Goal: Task Accomplishment & Management: Use online tool/utility

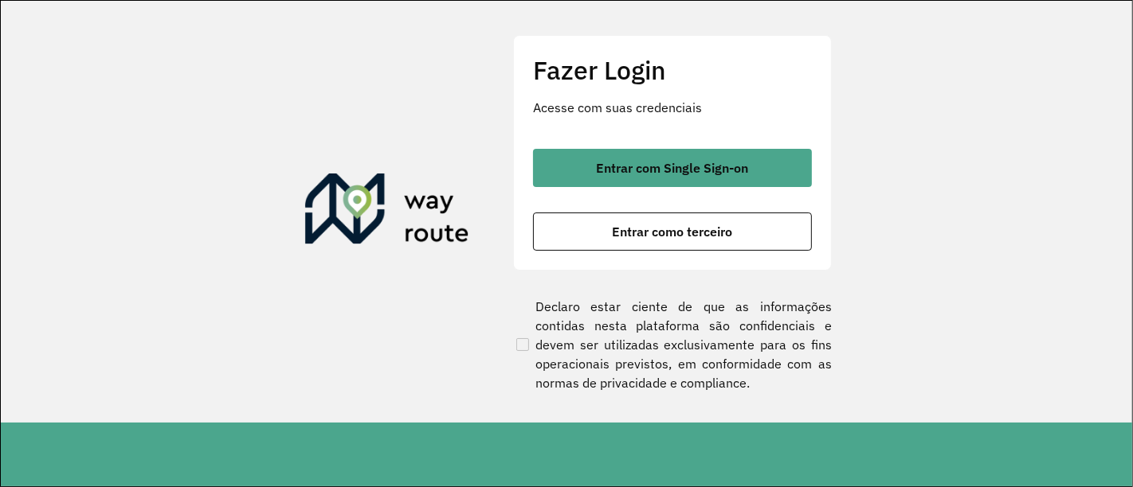
click at [794, 72] on h2 "Fazer Login" at bounding box center [672, 70] width 279 height 30
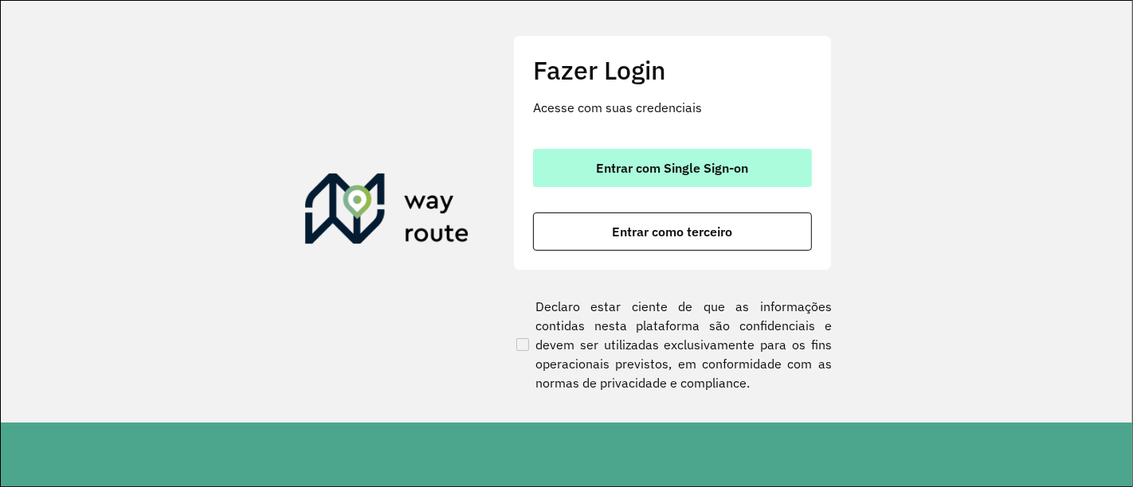
click at [739, 165] on span "Entrar com Single Sign-on" at bounding box center [673, 168] width 152 height 13
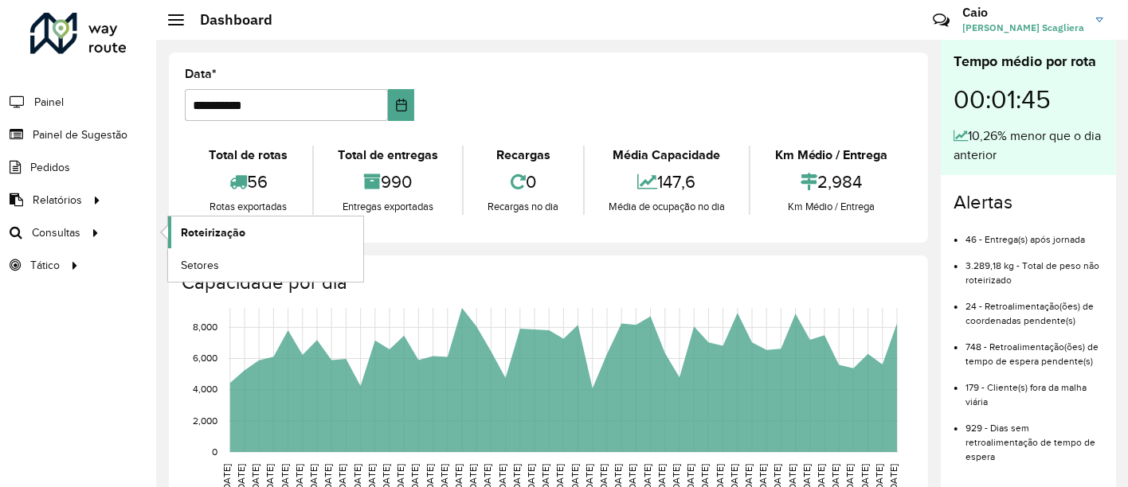
click at [221, 225] on span "Roteirização" at bounding box center [213, 233] width 65 height 17
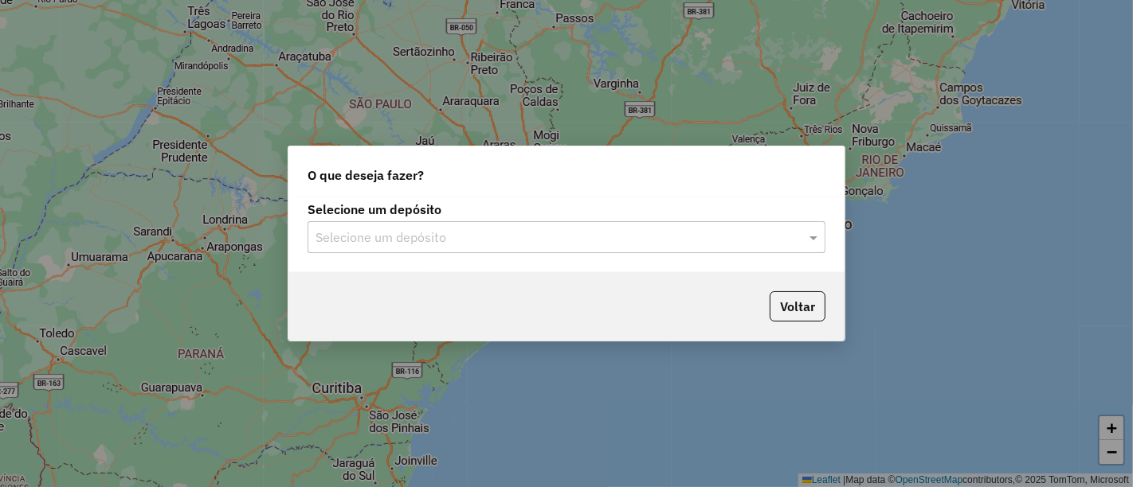
click at [522, 241] on input "text" at bounding box center [550, 238] width 470 height 19
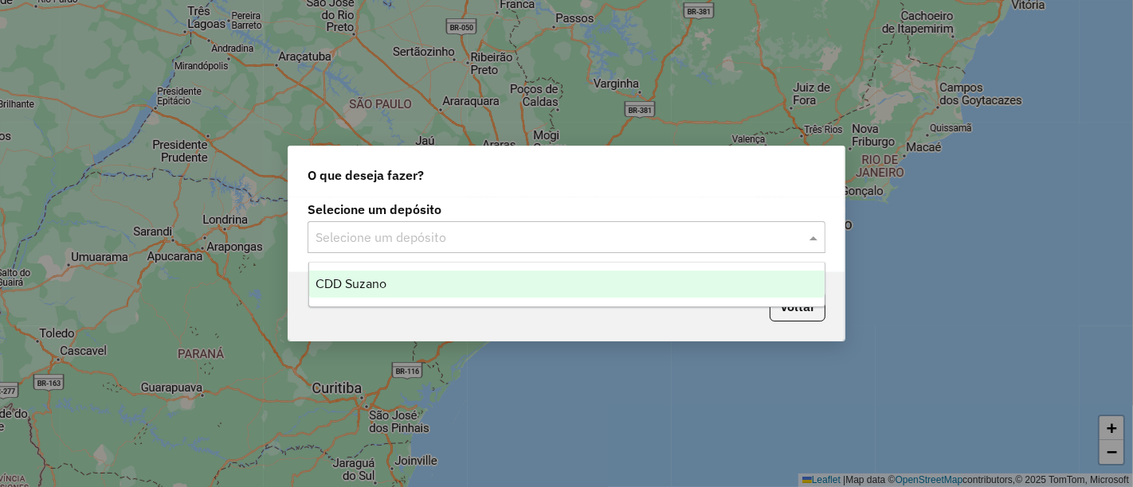
click at [484, 282] on div "CDD Suzano" at bounding box center [566, 284] width 515 height 27
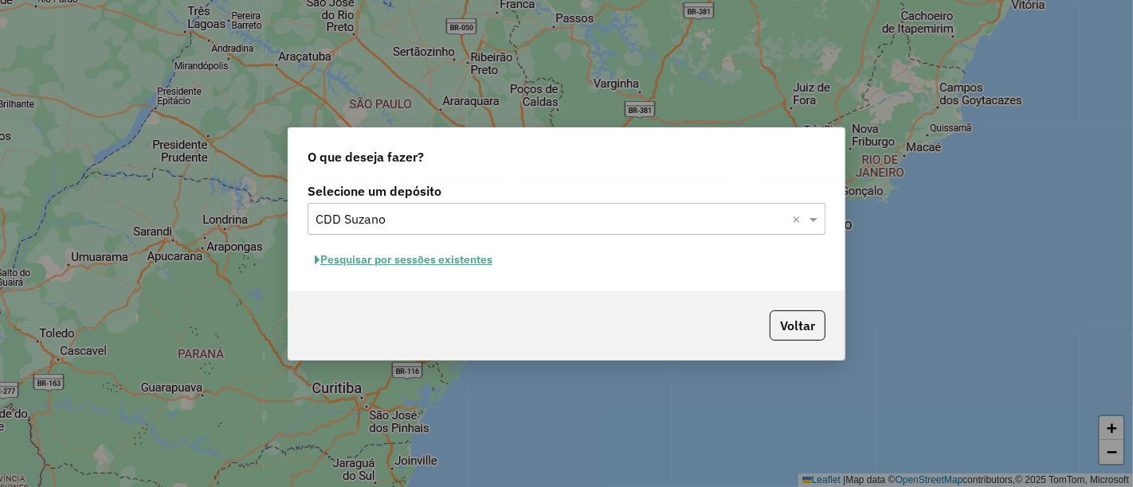
click at [379, 252] on button "Pesquisar por sessões existentes" at bounding box center [403, 260] width 192 height 25
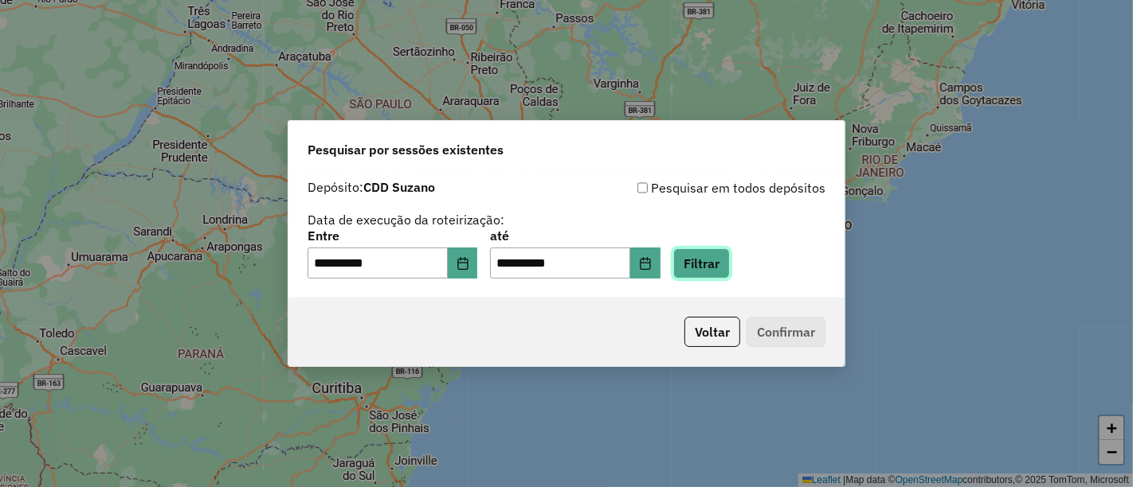
click at [730, 264] on button "Filtrar" at bounding box center [701, 264] width 57 height 30
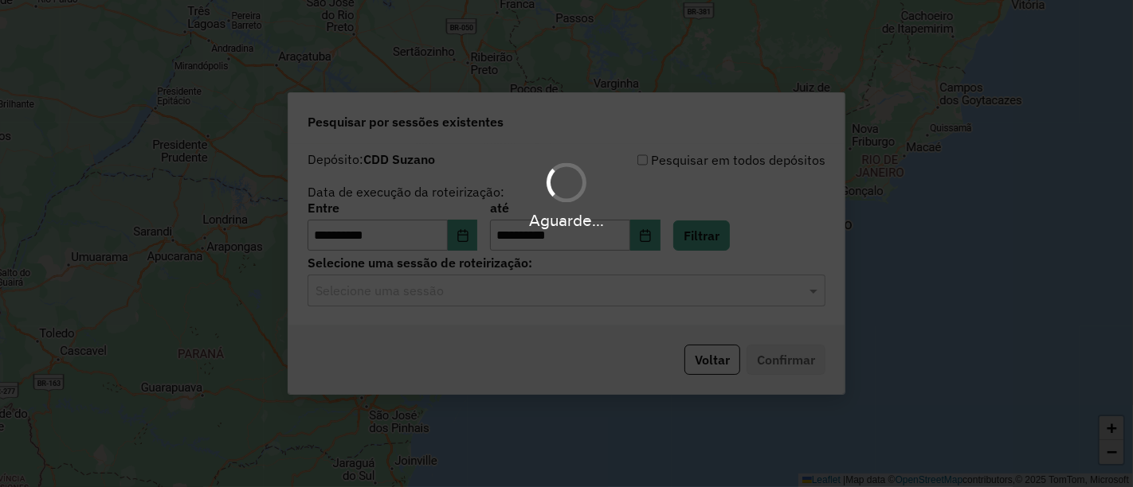
click at [604, 295] on hb-app "**********" at bounding box center [566, 243] width 1133 height 487
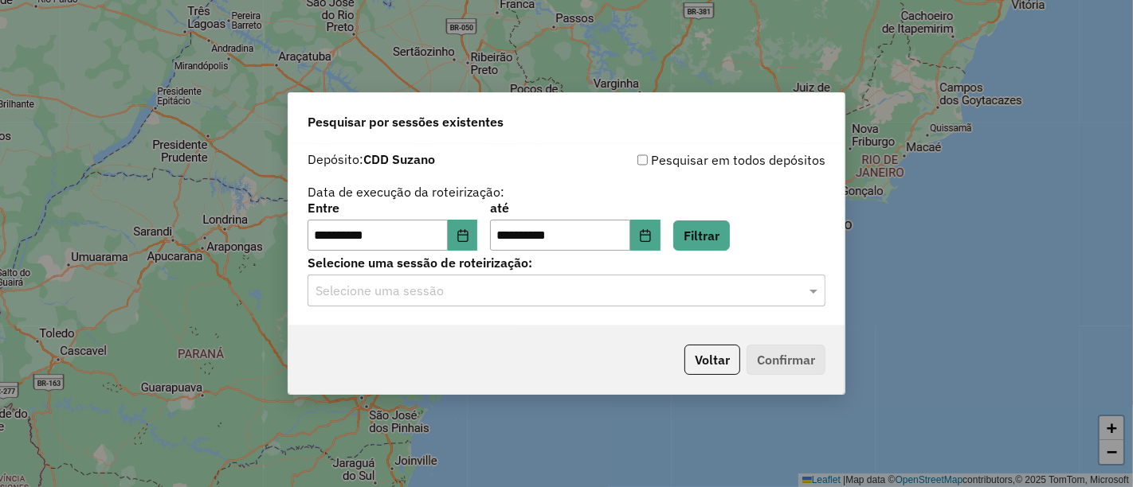
click at [604, 295] on input "text" at bounding box center [550, 291] width 470 height 19
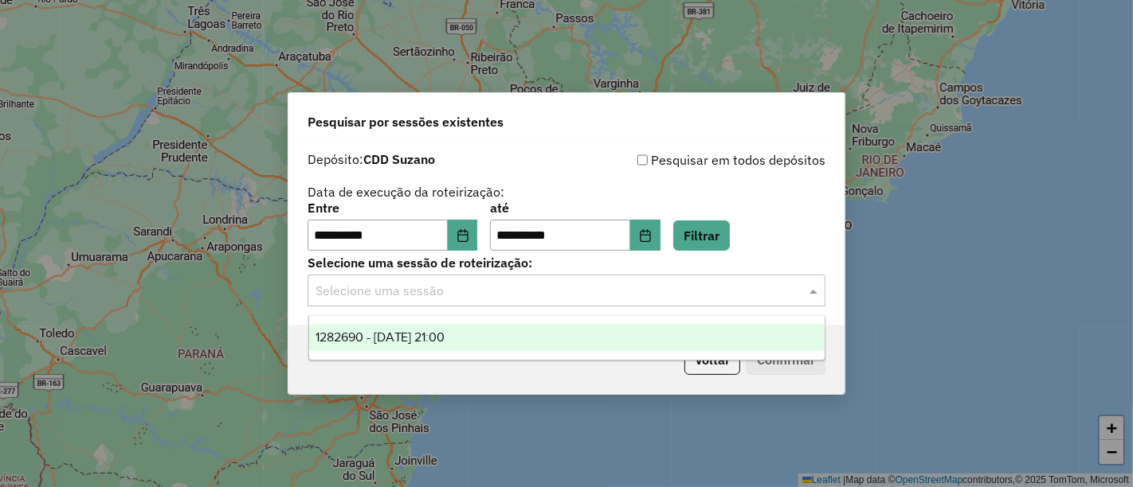
click at [574, 343] on div "1282690 - 25/09/2025 21:00" at bounding box center [566, 337] width 515 height 27
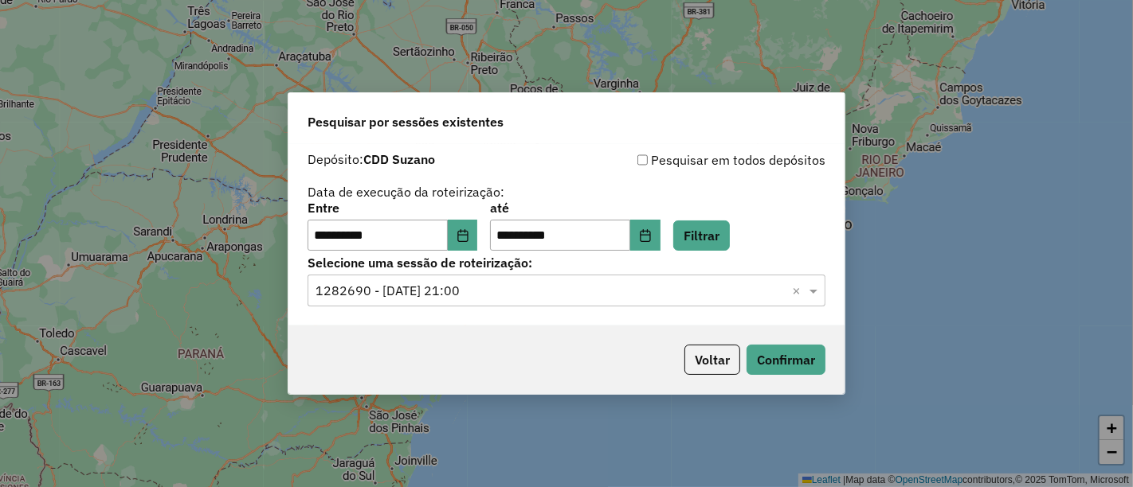
click at [765, 378] on div "Voltar Confirmar" at bounding box center [566, 360] width 556 height 68
click at [787, 365] on button "Confirmar" at bounding box center [785, 360] width 79 height 30
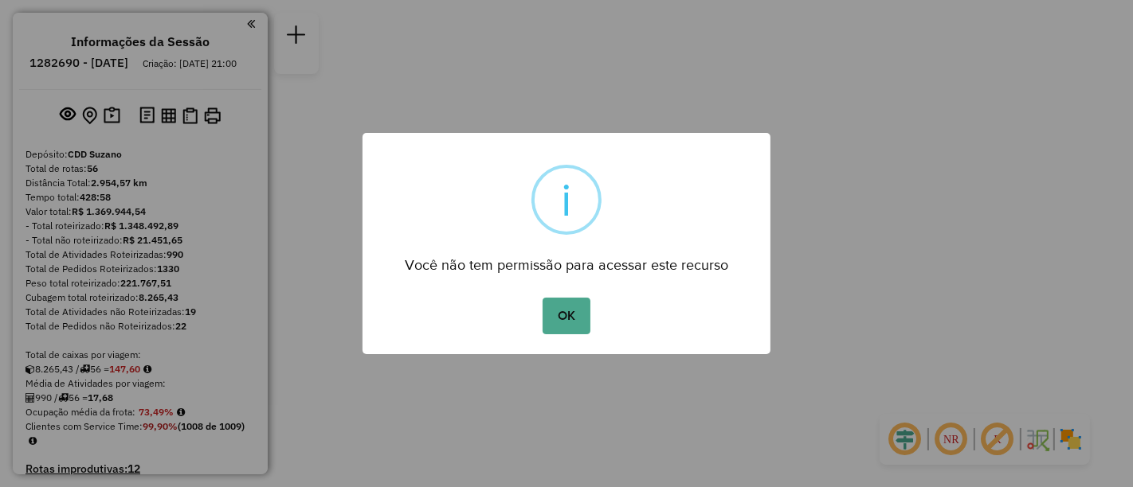
click at [565, 319] on button "OK" at bounding box center [565, 316] width 47 height 37
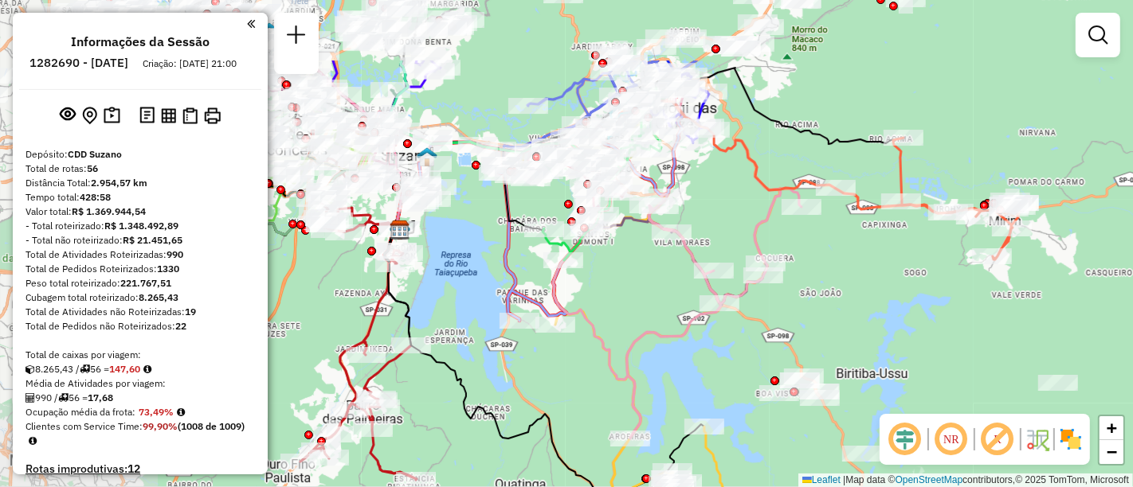
drag, startPoint x: 632, startPoint y: 220, endPoint x: 896, endPoint y: 329, distance: 285.3
click at [896, 329] on div "Janela de atendimento Grade de atendimento Capacidade Transportadoras Veículos …" at bounding box center [566, 243] width 1133 height 487
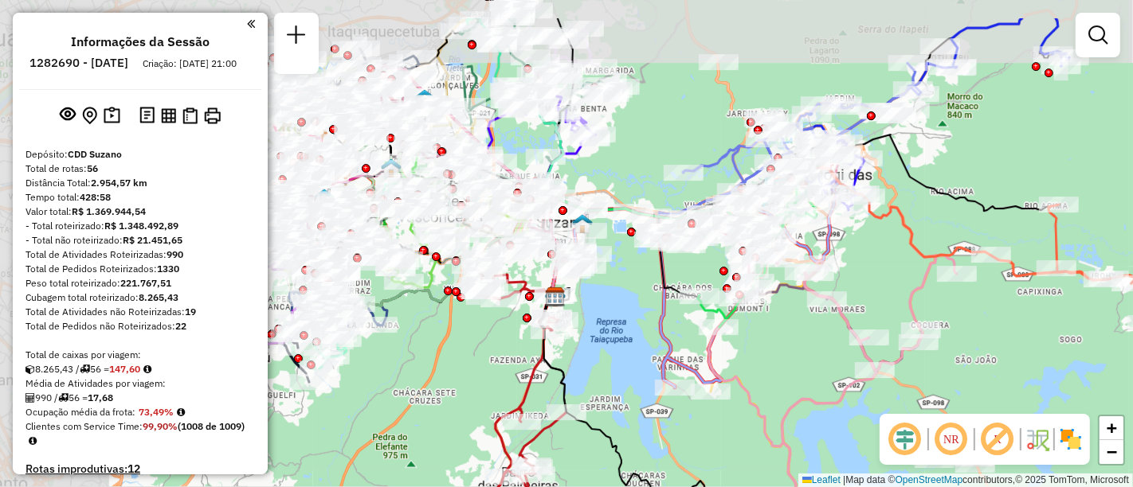
drag, startPoint x: 648, startPoint y: 235, endPoint x: 799, endPoint y: 300, distance: 164.1
click at [799, 300] on div "Janela de atendimento Grade de atendimento Capacidade Transportadoras Veículos …" at bounding box center [566, 243] width 1133 height 487
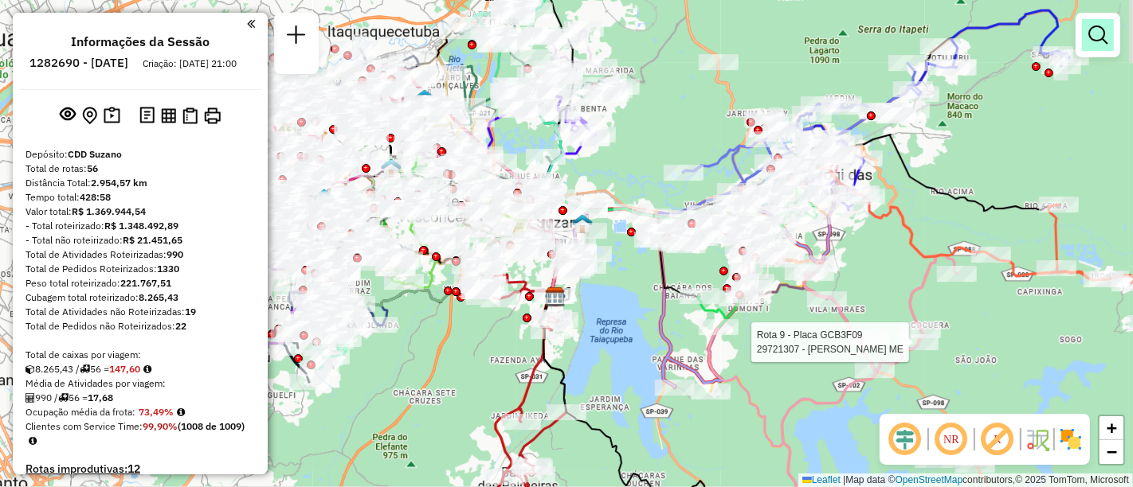
click at [1101, 28] on em at bounding box center [1097, 34] width 19 height 19
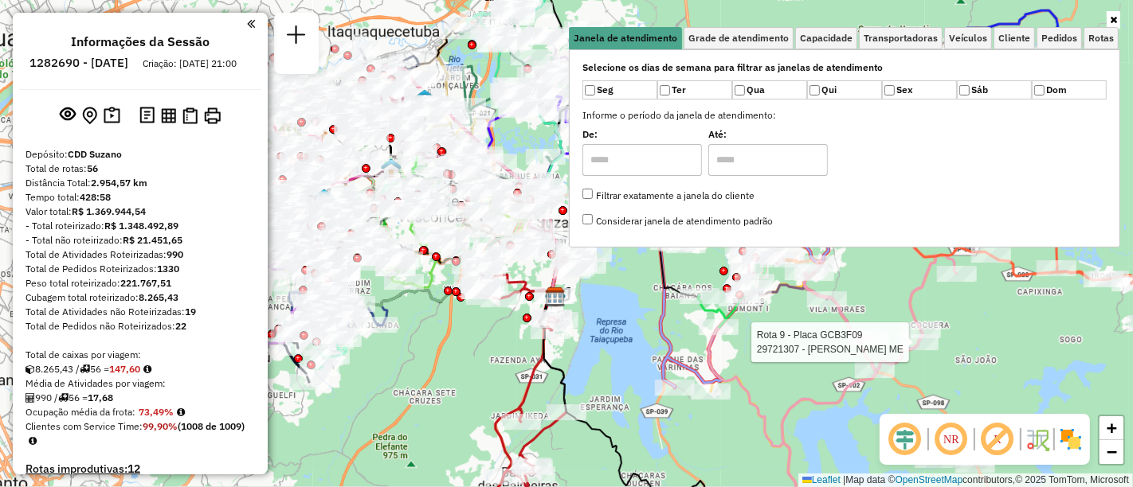
click at [686, 374] on icon at bounding box center [679, 271] width 319 height 233
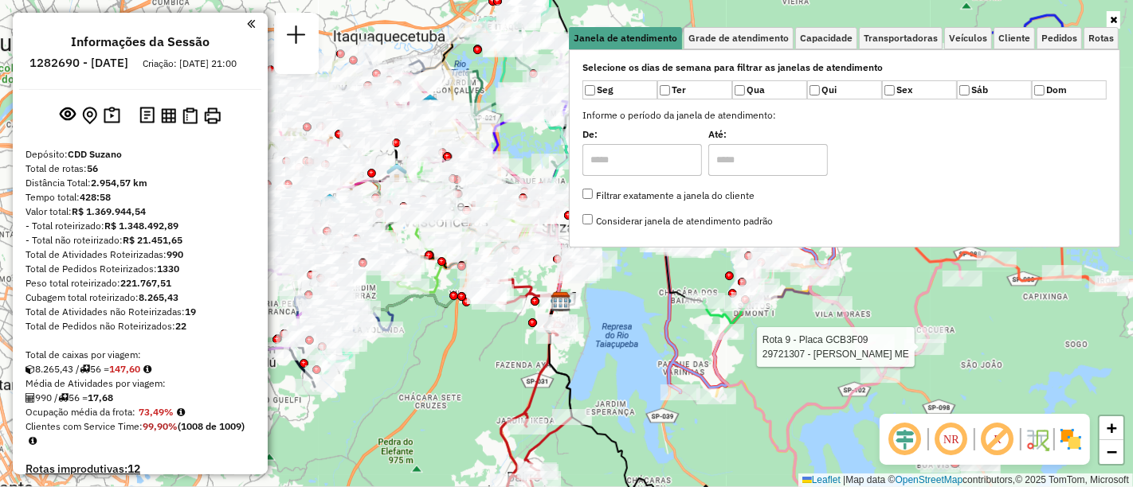
click at [1117, 22] on link at bounding box center [1113, 20] width 14 height 18
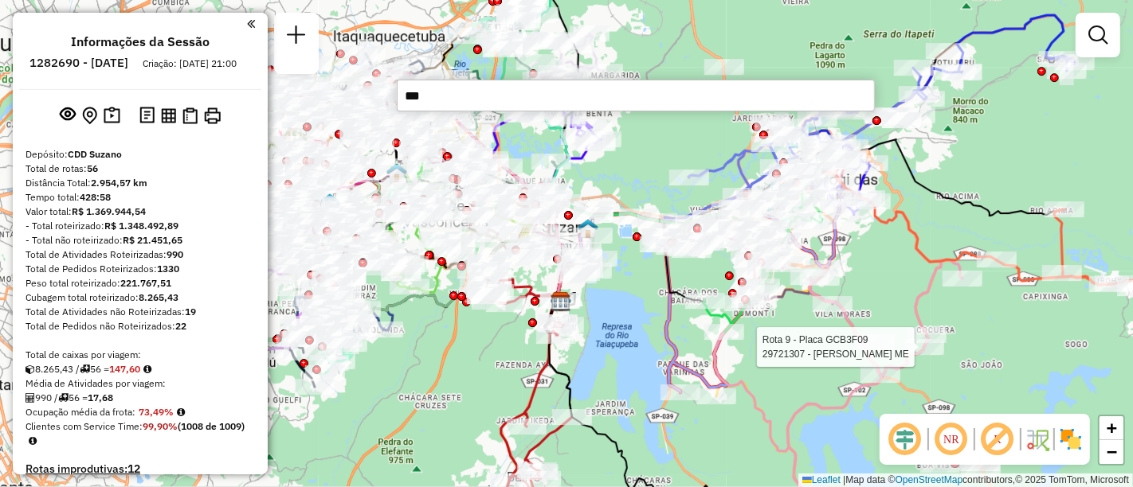
type input "***"
click at [195, 176] on div "Total de rotas: 56" at bounding box center [139, 169] width 229 height 14
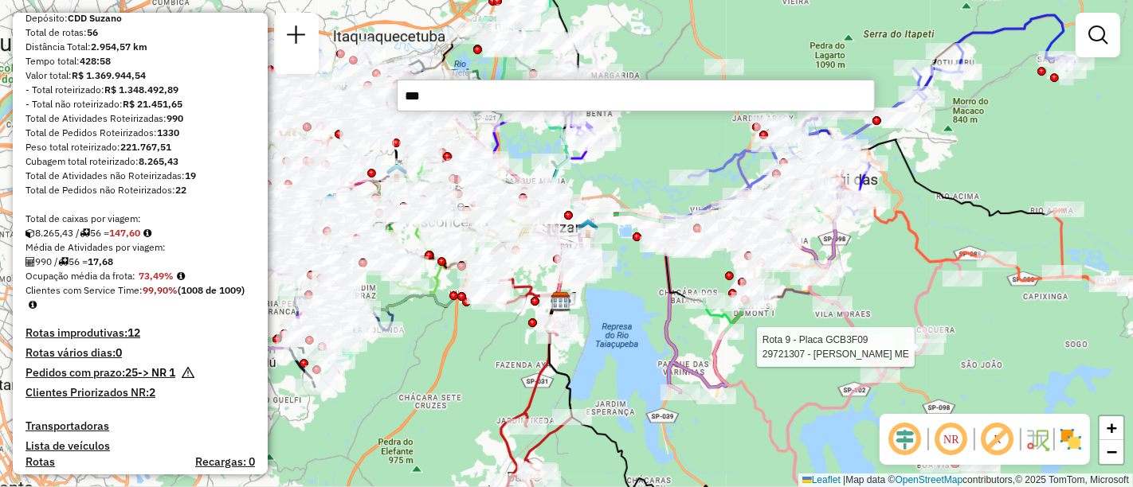
scroll to position [147, 0]
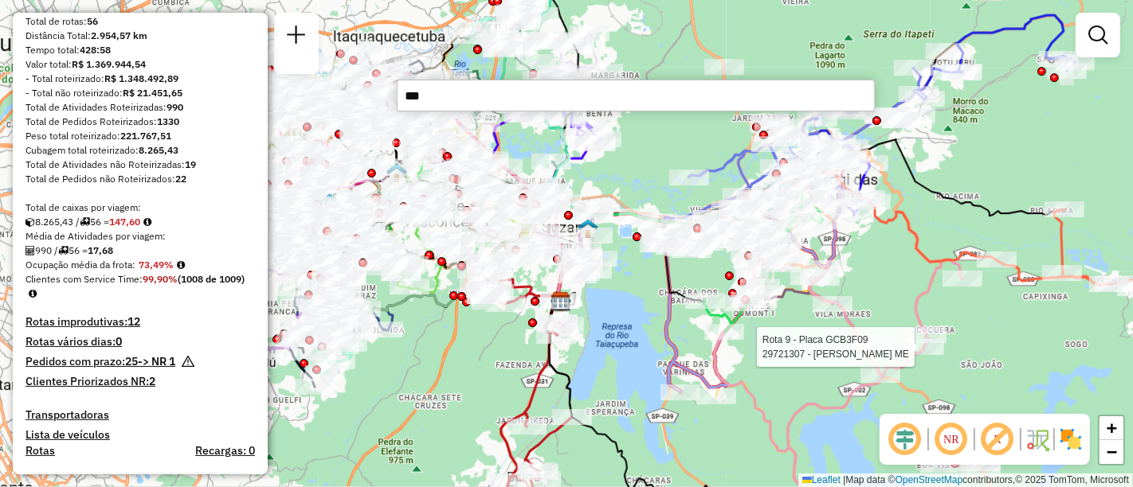
drag, startPoint x: 195, startPoint y: 186, endPoint x: 155, endPoint y: 199, distance: 42.6
click at [155, 186] on div "Total de Pedidos não Roteirizados: 22" at bounding box center [139, 179] width 229 height 14
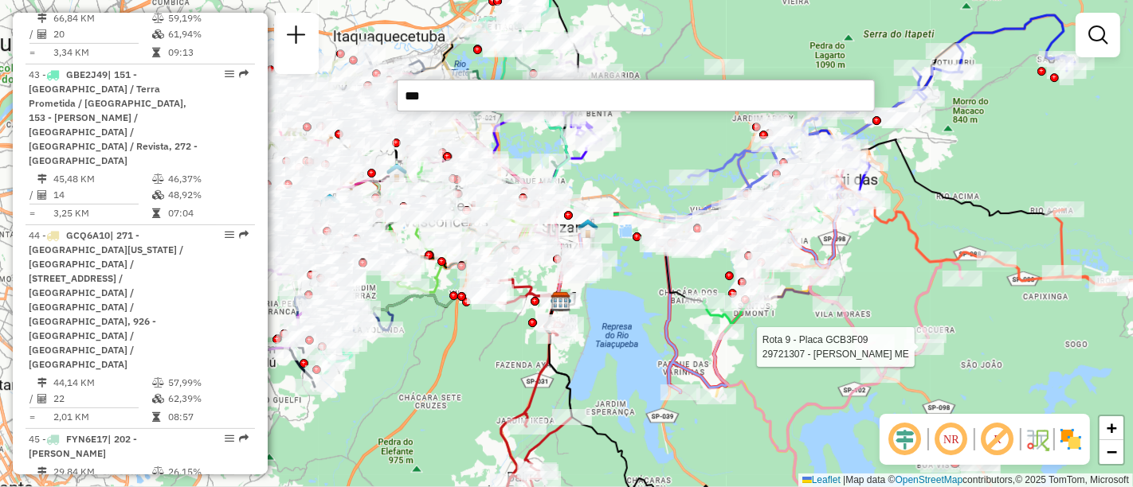
scroll to position [5555, 0]
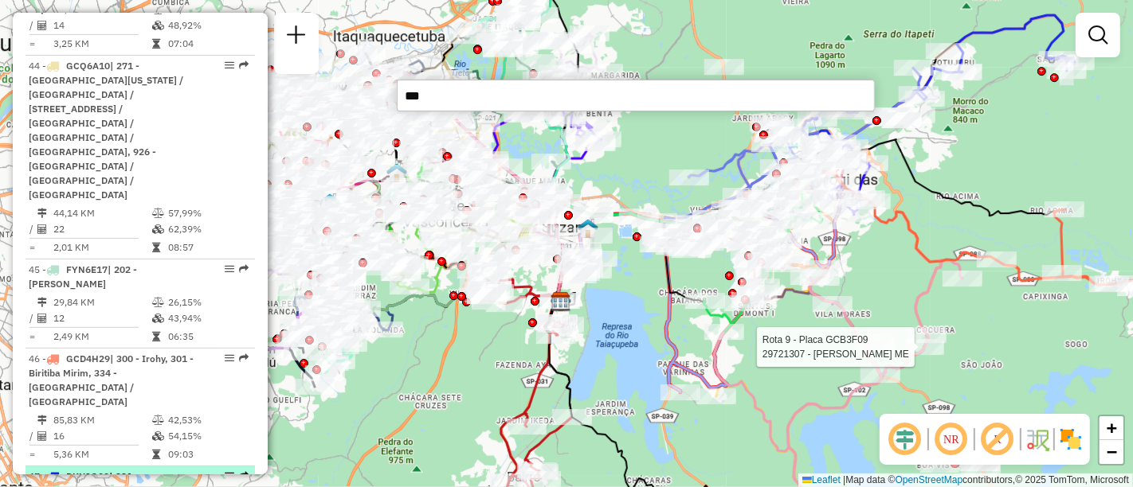
click at [156, 471] on span "| 331 - Sabauna, 332 - Botujuru, 333 - Vila Suissa, 341 - Jardim Mogilar" at bounding box center [92, 491] width 127 height 41
select select "**********"
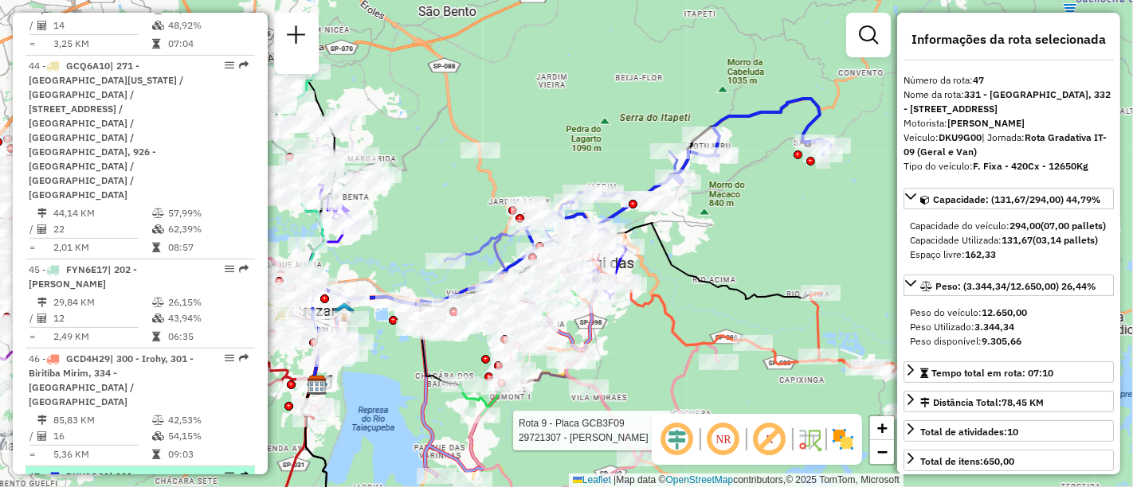
click at [225, 472] on em at bounding box center [230, 477] width 10 height 10
click at [221, 470] on div "47 - DKU9G00 | 331 - Sabauna, 332 - Botujuru, 333 - Vila Suissa, 341 - Jardim M…" at bounding box center [140, 491] width 223 height 43
drag, startPoint x: 185, startPoint y: 190, endPoint x: 147, endPoint y: 162, distance: 47.2
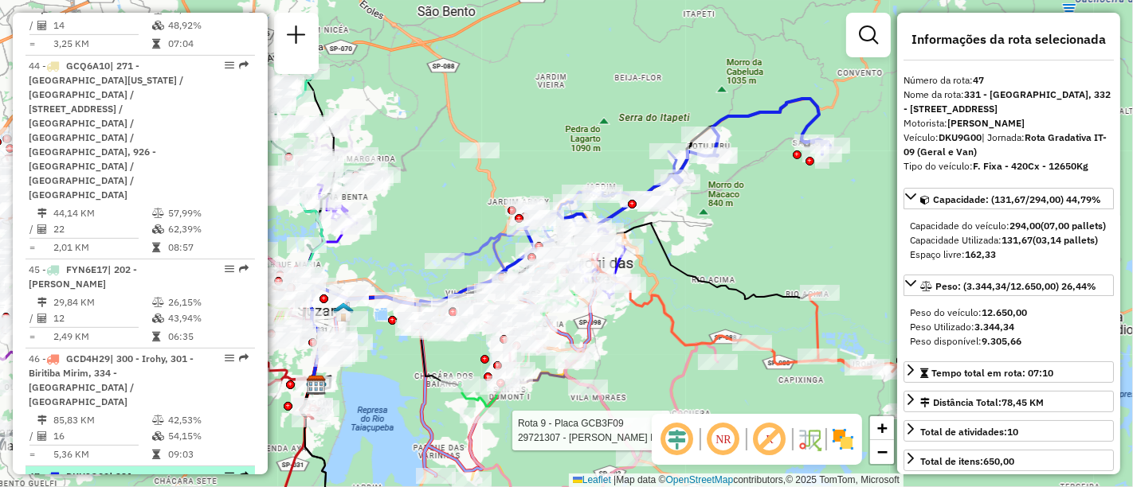
click at [147, 471] on span "| 331 - Sabauna, 332 - Botujuru, 333 - Vila Suissa, 341 - Jardim Mogilar" at bounding box center [92, 491] width 127 height 41
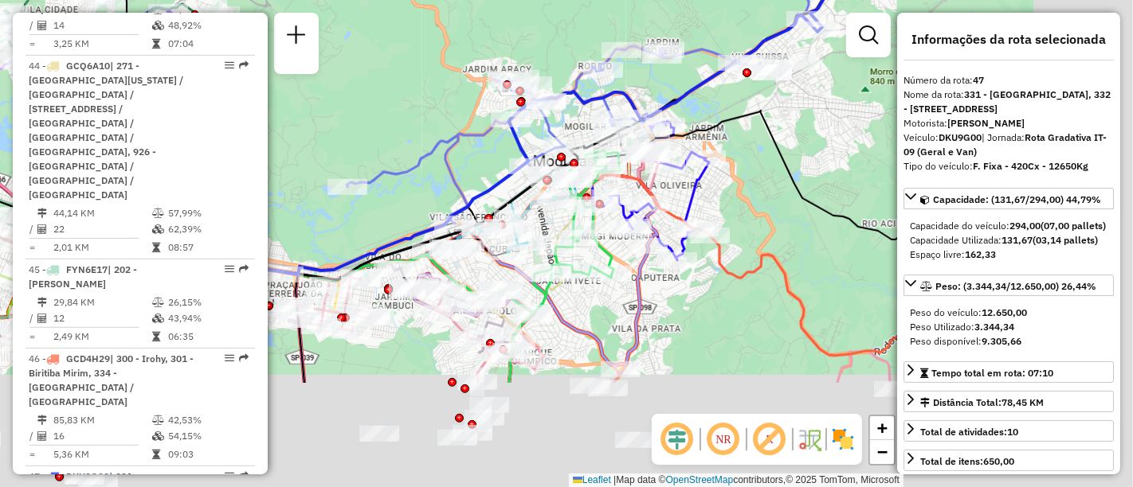
drag, startPoint x: 823, startPoint y: 254, endPoint x: 629, endPoint y: 100, distance: 247.7
click at [629, 100] on icon at bounding box center [407, 223] width 659 height 320
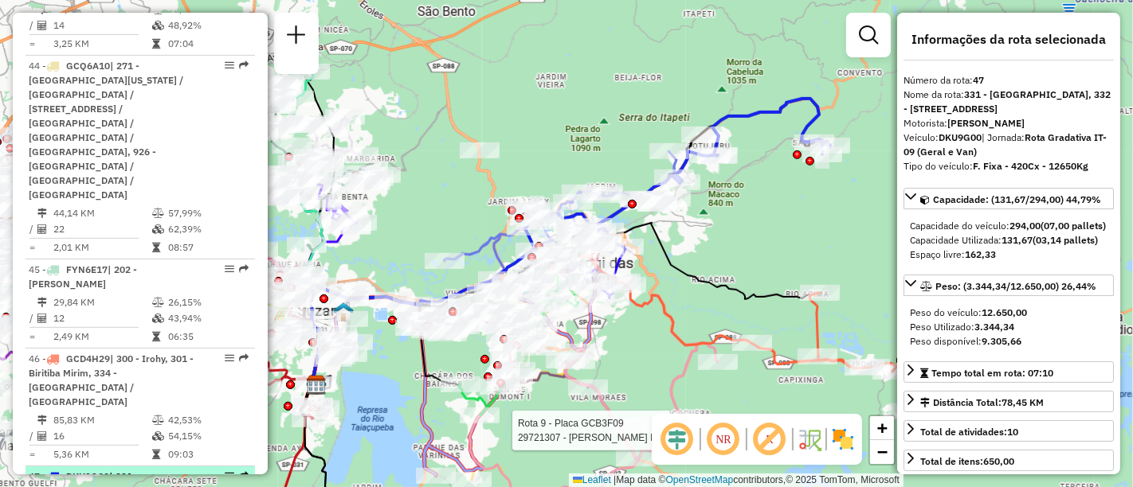
click at [239, 472] on em at bounding box center [244, 477] width 10 height 10
click at [240, 470] on div "47 - DKU9G00 | 331 - Sabauna, 332 - Botujuru, 333 - Vila Suissa, 341 - Jardim M…" at bounding box center [140, 491] width 223 height 43
click at [211, 470] on div "47 - DKU9G00 | 331 - Sabauna, 332 - Botujuru, 333 - Vila Suissa, 341 - Jardim M…" at bounding box center [140, 491] width 223 height 43
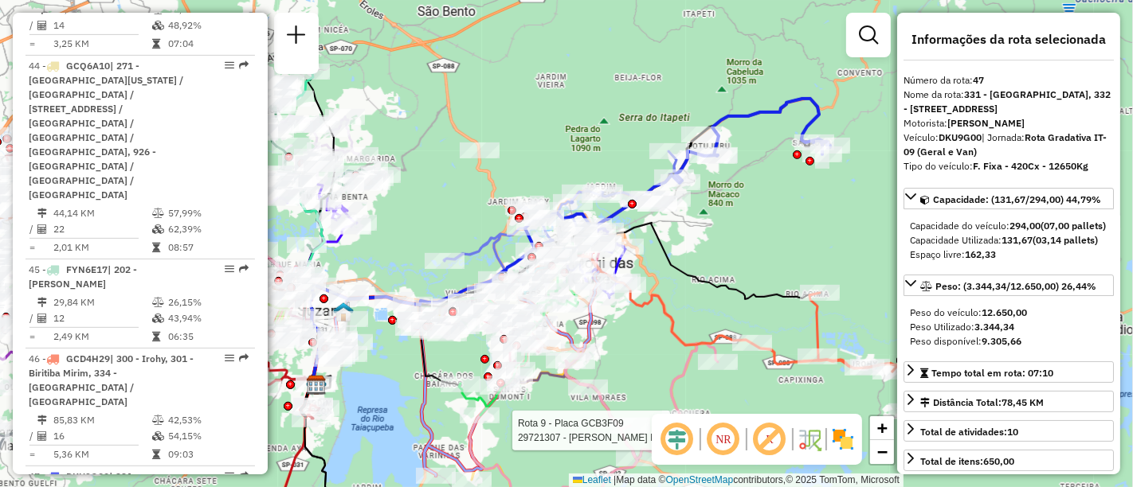
drag, startPoint x: 1023, startPoint y: 170, endPoint x: 989, endPoint y: 131, distance: 52.5
click at [747, 44] on div "Rota 9 - Placa GCB3F09 29721307 - EDNA RAYMUNDO ME Janela de atendimento Grade …" at bounding box center [566, 243] width 1133 height 487
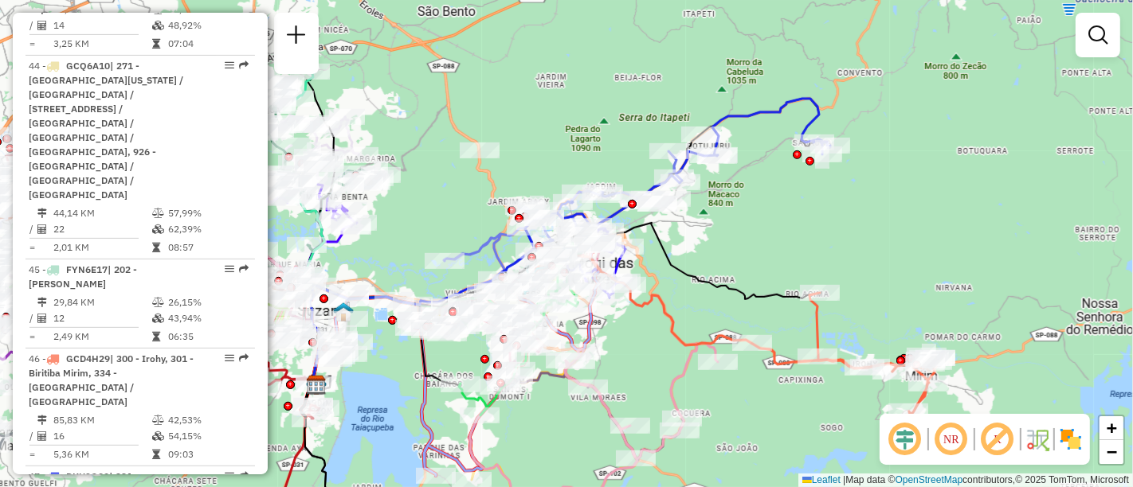
click at [1004, 148] on div "Rota 9 - Placa GCB3F09 29721307 - EDNA RAYMUNDO ME Janela de atendimento Grade …" at bounding box center [566, 243] width 1133 height 487
click at [1132, 198] on div "Janela de atendimento Grade de atendimento Capacidade Transportadoras Veículos …" at bounding box center [566, 243] width 1133 height 487
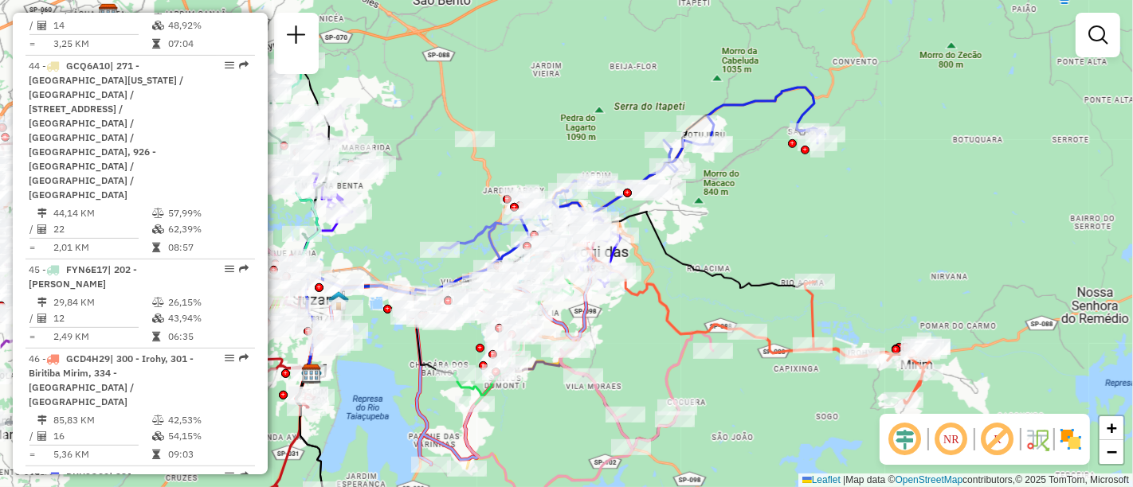
click at [976, 319] on div "Janela de atendimento Grade de atendimento Capacidade Transportadoras Veículos …" at bounding box center [566, 243] width 1133 height 487
click at [96, 471] on span "DKU9G00" at bounding box center [87, 477] width 43 height 12
select select "**********"
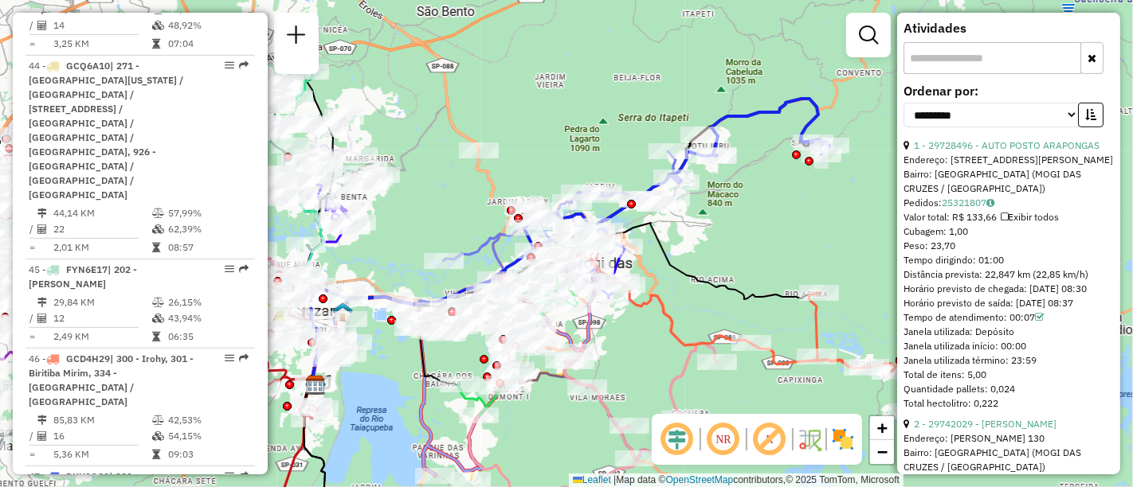
scroll to position [488, 0]
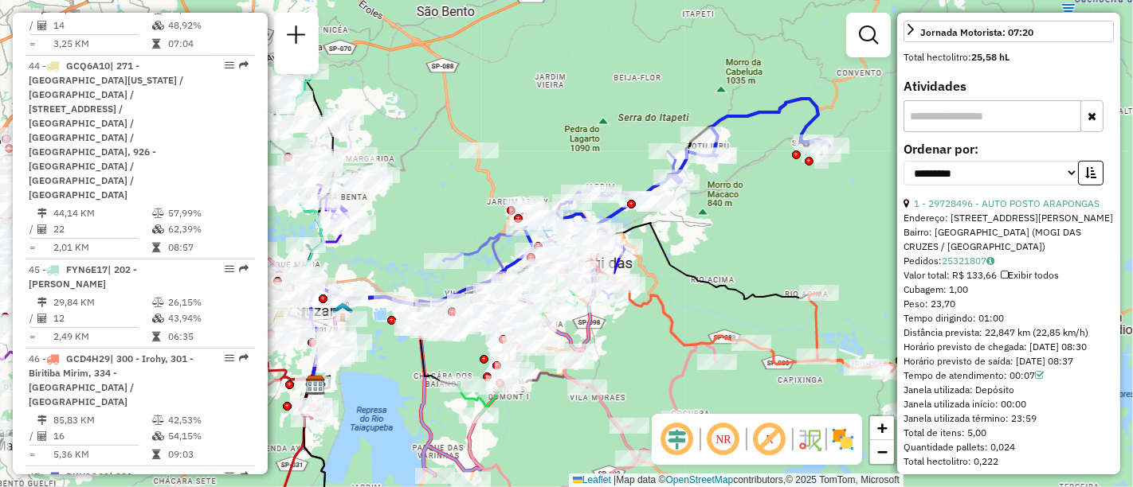
drag, startPoint x: 1011, startPoint y: 231, endPoint x: 1041, endPoint y: 287, distance: 63.4
click at [1042, 281] on span "Exibir todos" at bounding box center [1029, 275] width 58 height 12
click at [1037, 280] on span "Exibir todos" at bounding box center [1030, 275] width 60 height 12
click at [1023, 209] on link "1 - 29728496 - AUTO POSTO ARAPONGAS" at bounding box center [1007, 204] width 186 height 12
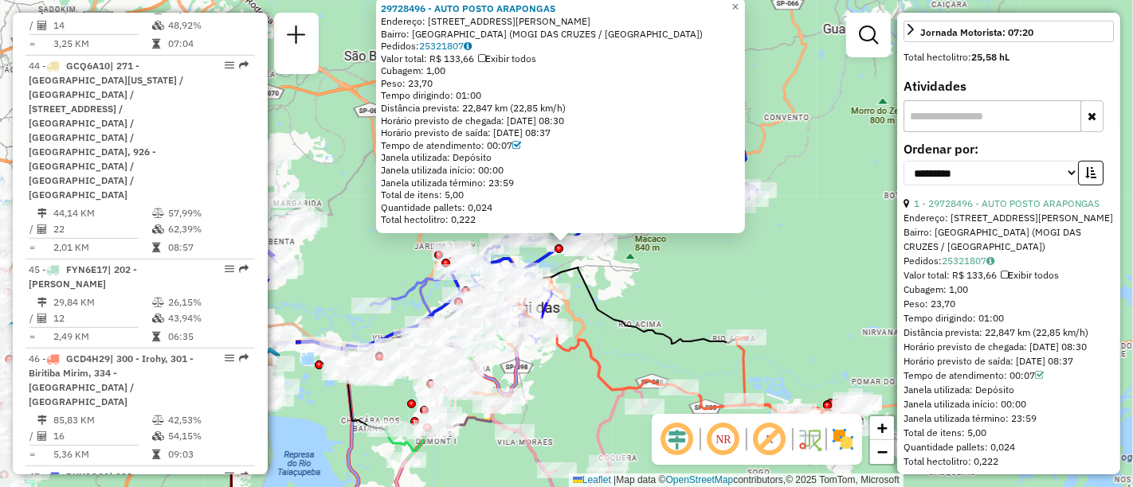
drag, startPoint x: 503, startPoint y: 138, endPoint x: 671, endPoint y: 194, distance: 176.3
click at [765, 35] on div "29728496 - AUTO POSTO ARAPONGAS Endereço: AV RICIERI JOSE MARCATTO 4134 Bairro:…" at bounding box center [566, 243] width 1133 height 487
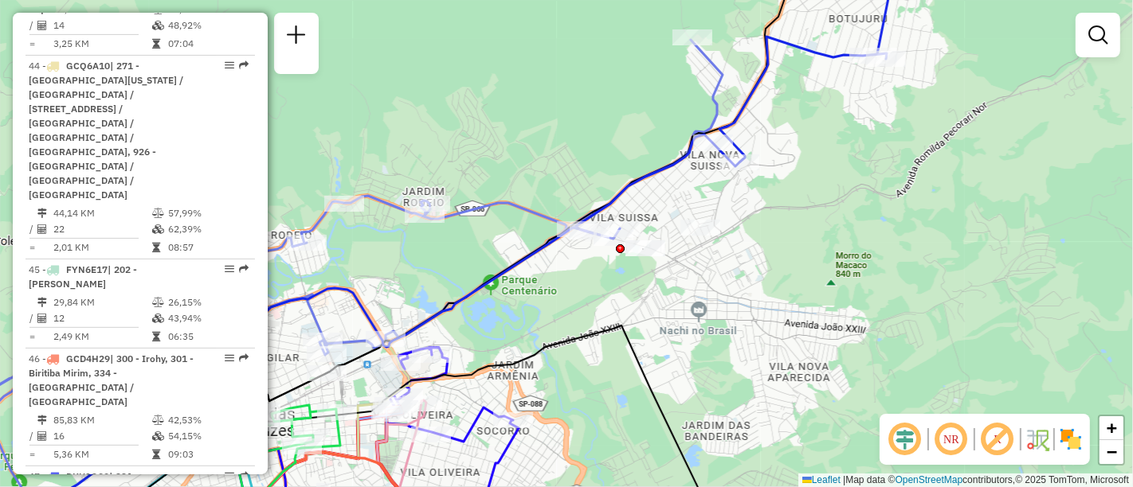
drag, startPoint x: 827, startPoint y: 208, endPoint x: 816, endPoint y: 215, distance: 13.3
click at [827, 205] on div "Janela de atendimento Grade de atendimento Capacidade Transportadoras Veículos …" at bounding box center [566, 243] width 1133 height 487
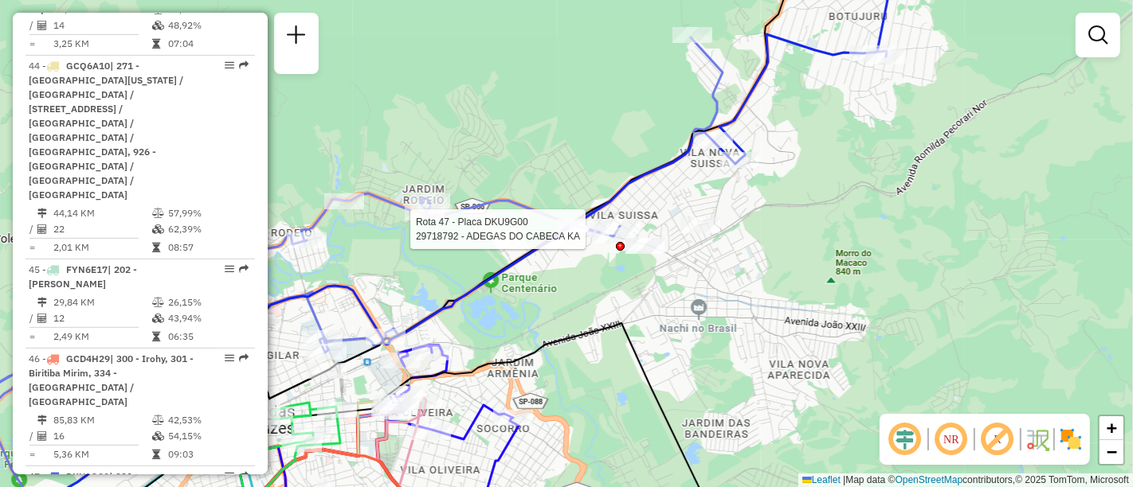
select select "**********"
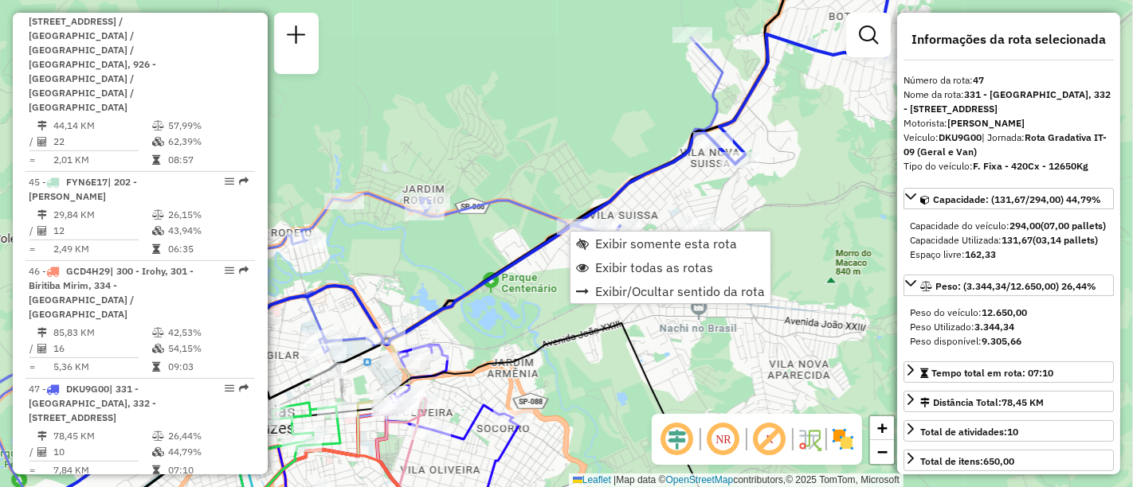
scroll to position [5680, 0]
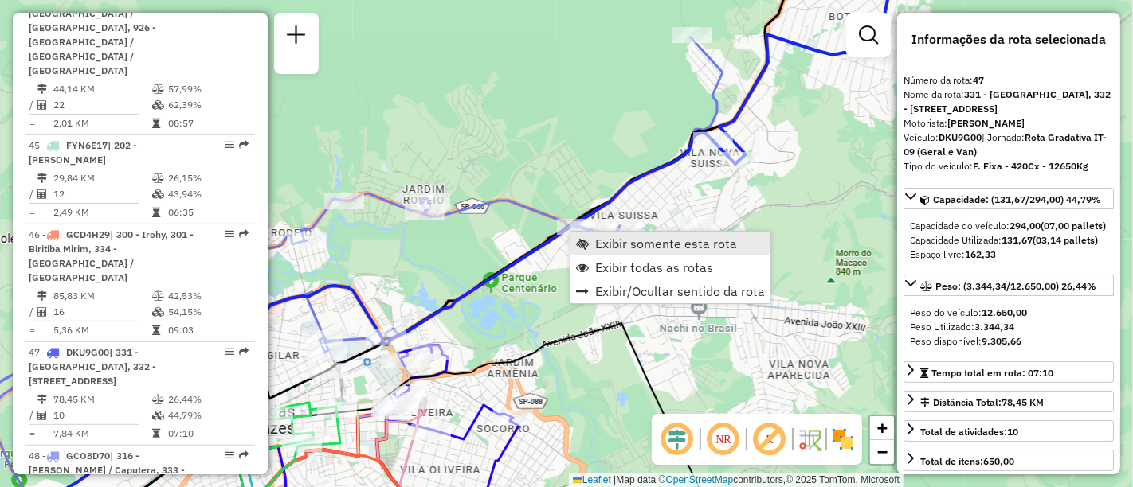
click at [609, 244] on span "Exibir somente esta rota" at bounding box center [666, 243] width 142 height 13
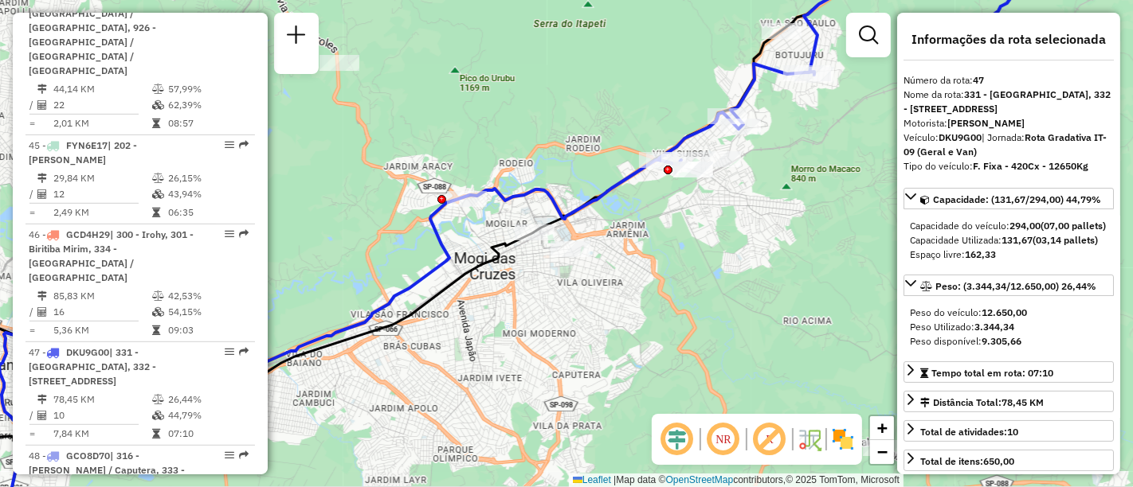
drag, startPoint x: 595, startPoint y: 226, endPoint x: 711, endPoint y: 274, distance: 125.7
click at [711, 274] on div "Janela de atendimento Grade de atendimento Capacidade Transportadoras Veículos …" at bounding box center [566, 243] width 1133 height 487
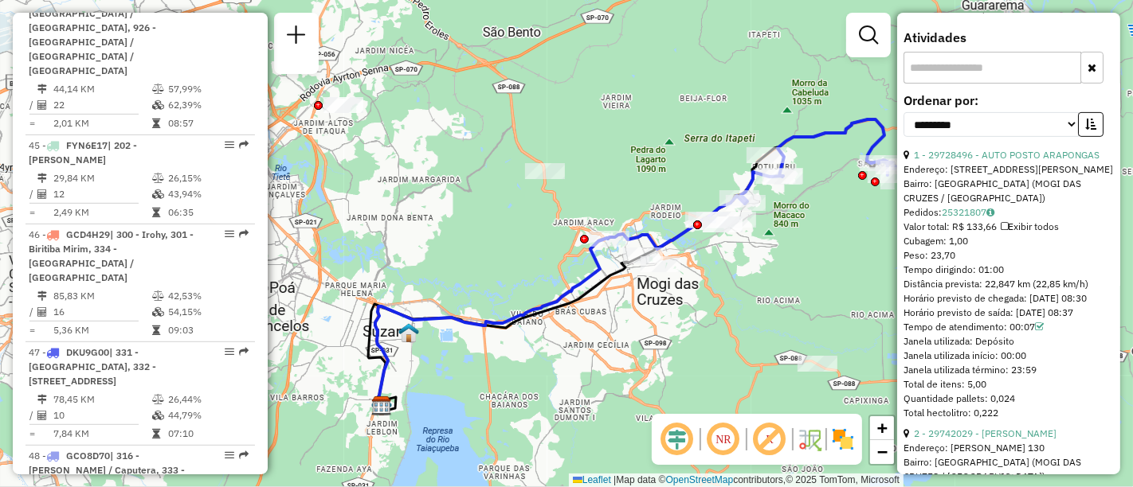
scroll to position [536, 0]
click at [953, 84] on input "text" at bounding box center [992, 69] width 178 height 32
paste input "*"
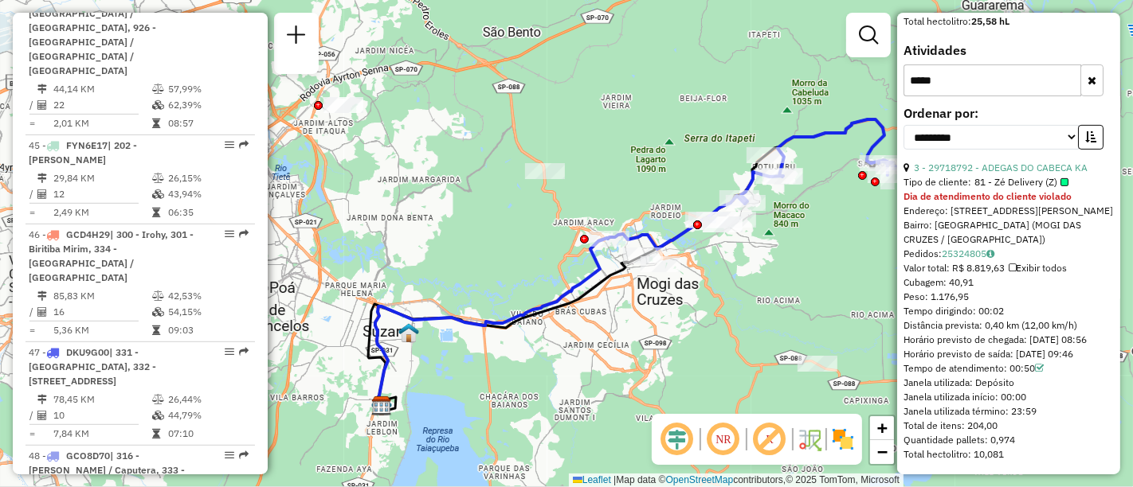
scroll to position [560, 0]
type input "*****"
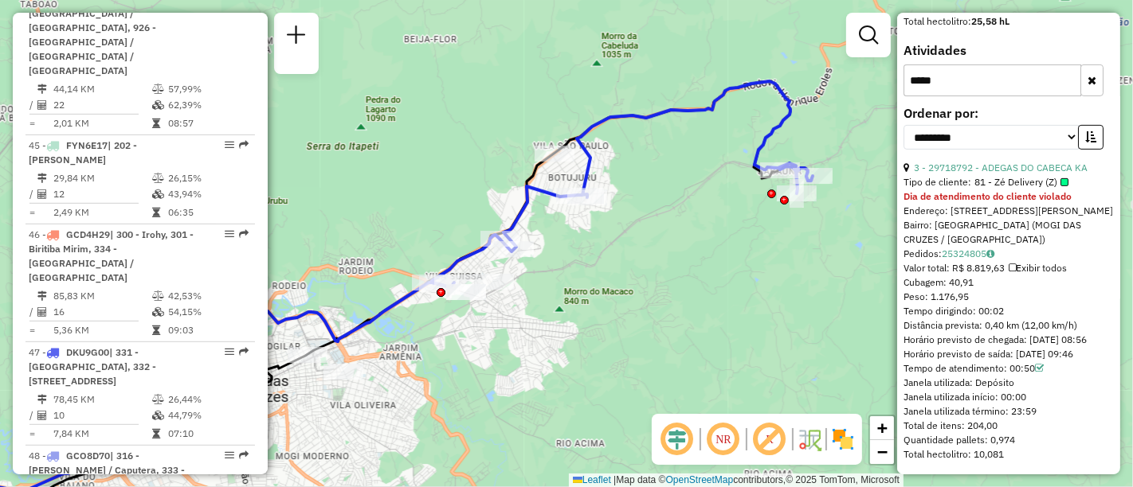
drag, startPoint x: 795, startPoint y: 233, endPoint x: 613, endPoint y: 309, distance: 197.0
click at [613, 309] on div "Janela de atendimento Grade de atendimento Capacidade Transportadoras Veículos …" at bounding box center [566, 243] width 1133 height 487
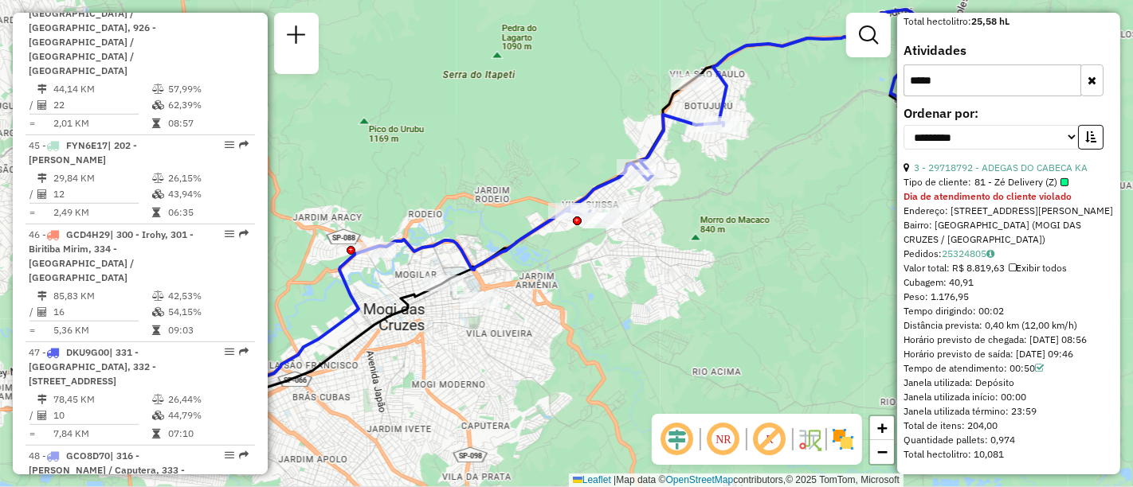
drag, startPoint x: 597, startPoint y: 342, endPoint x: 734, endPoint y: 269, distance: 155.4
click at [734, 269] on div "Janela de atendimento Grade de atendimento Capacidade Transportadoras Veículos …" at bounding box center [566, 243] width 1133 height 487
click at [575, 215] on div at bounding box center [577, 219] width 9 height 9
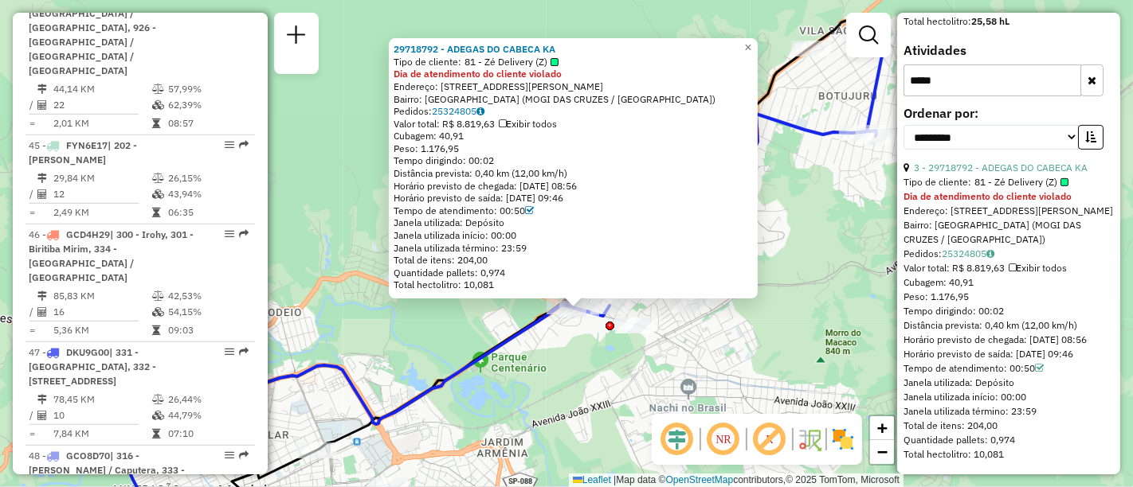
drag, startPoint x: 852, startPoint y: 143, endPoint x: 867, endPoint y: 205, distance: 64.7
click at [867, 205] on div "29718792 - ADEGAS DO CABECA KA Tipo de cliente: 81 - Zé Delivery (Z) Dia de ate…" at bounding box center [566, 243] width 1133 height 487
click at [614, 353] on div "29718792 - ADEGAS DO CABECA KA Tipo de cliente: 81 - Zé Delivery (Z) Dia de ate…" at bounding box center [566, 243] width 1133 height 487
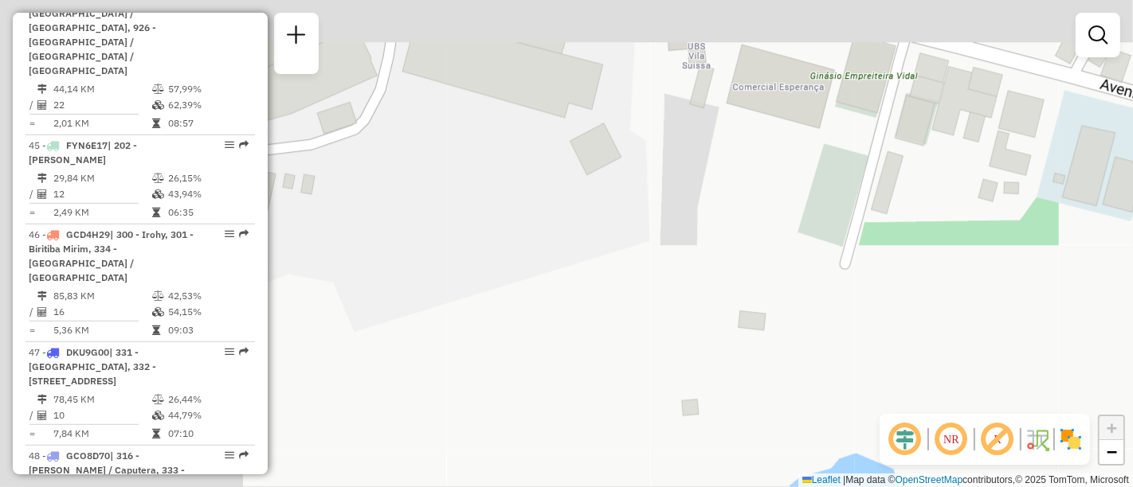
drag, startPoint x: 526, startPoint y: 162, endPoint x: 801, endPoint y: 337, distance: 326.6
click at [801, 337] on div "Janela de atendimento Grade de atendimento Capacidade Transportadoras Veículos …" at bounding box center [566, 243] width 1133 height 487
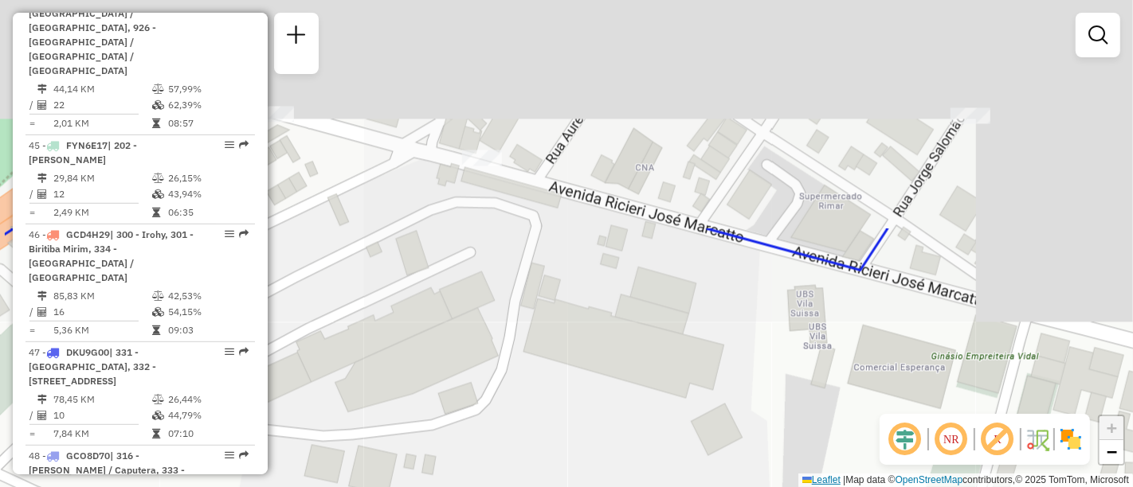
drag, startPoint x: 675, startPoint y: 184, endPoint x: 803, endPoint y: 481, distance: 323.6
click at [803, 481] on div "Janela de atendimento Grade de atendimento Capacidade Transportadoras Veículos …" at bounding box center [566, 243] width 1133 height 487
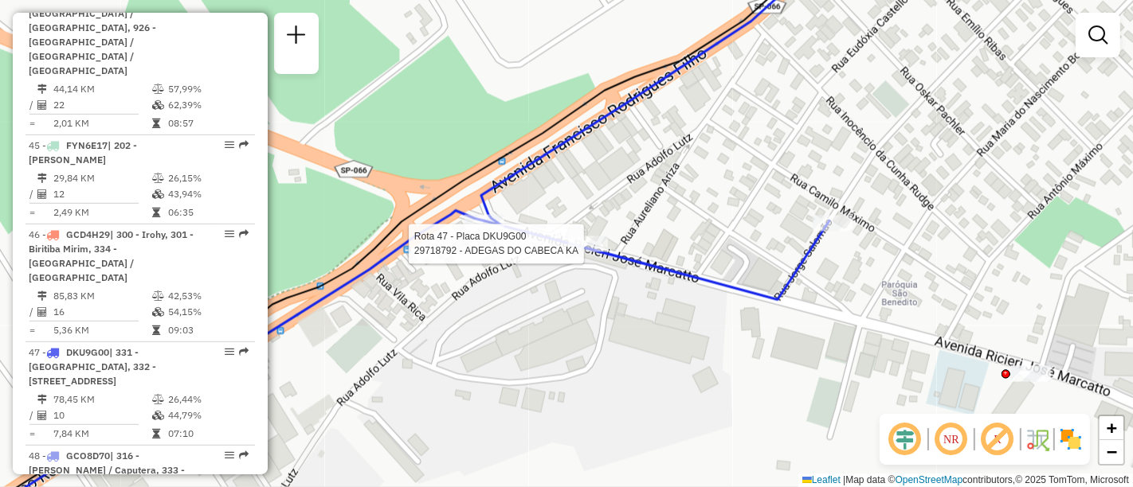
select select "**********"
